Goal: Find specific page/section: Find specific page/section

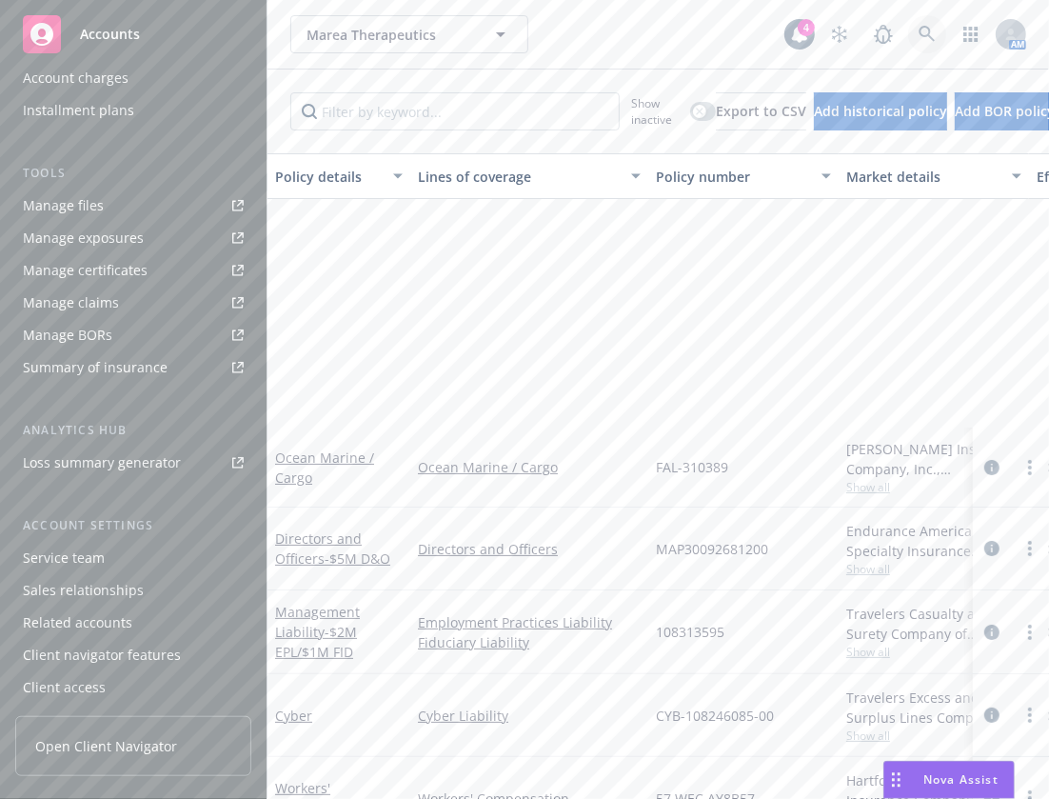
scroll to position [378, 0]
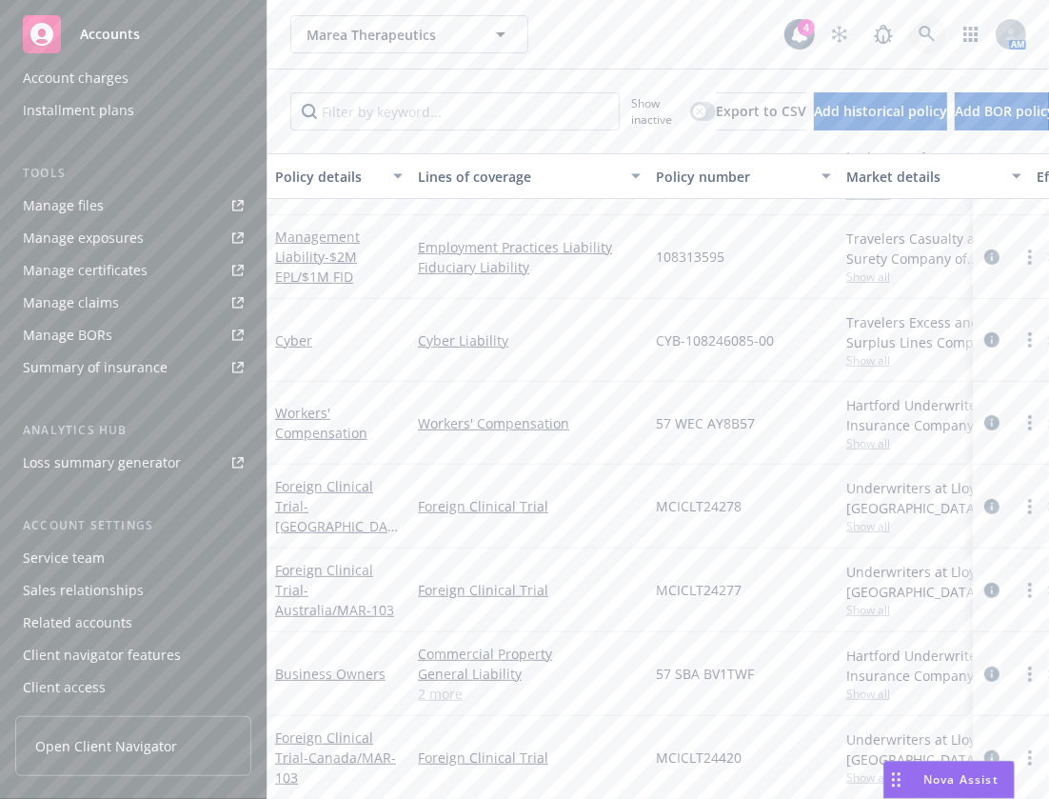
click at [919, 36] on icon at bounding box center [927, 34] width 17 height 17
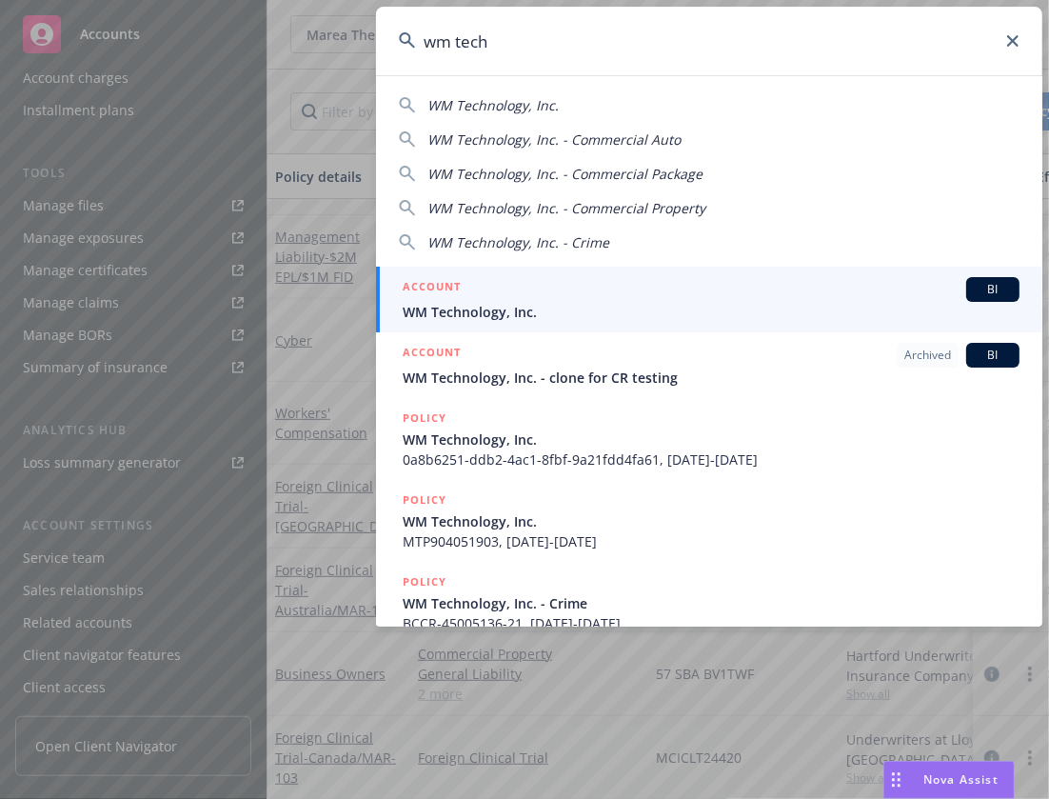
type input "wm tech"
drag, startPoint x: 632, startPoint y: 293, endPoint x: 698, endPoint y: 290, distance: 65.7
click at [632, 292] on div "ACCOUNT BI" at bounding box center [711, 289] width 617 height 25
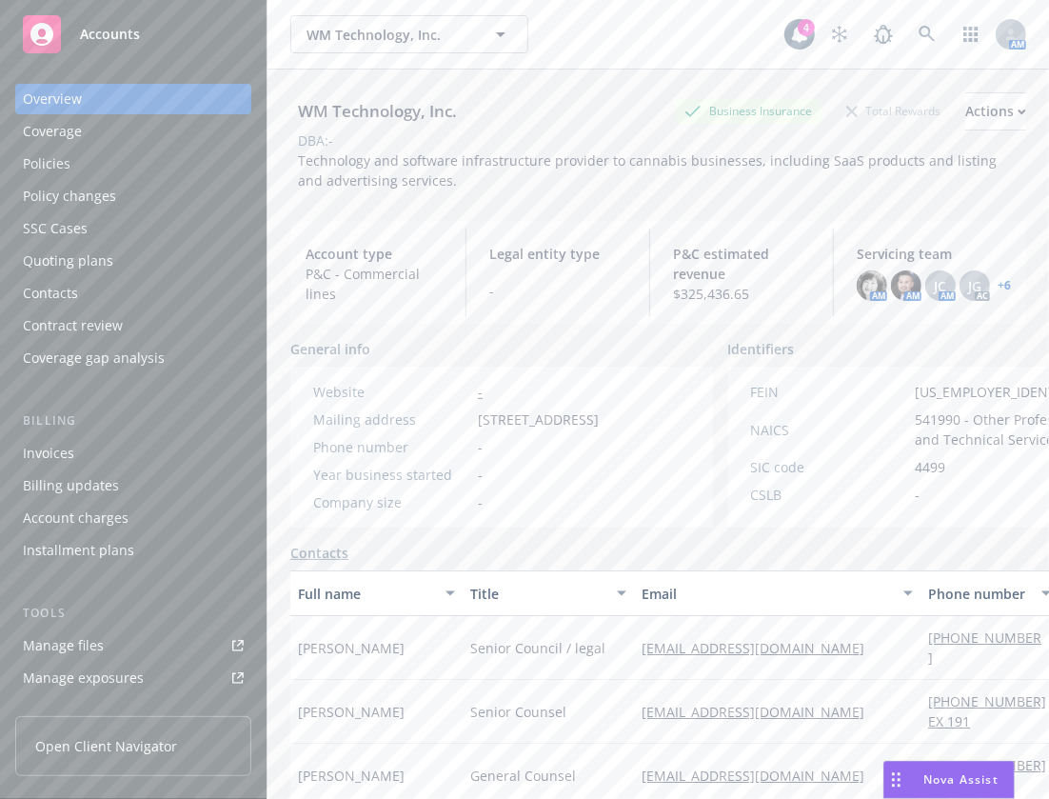
click at [720, 197] on div "WM Technology, Inc. Business Insurance Total Rewards Actions DBA: - Technology …" at bounding box center [658, 137] width 736 height 136
